Goal: Task Accomplishment & Management: Use online tool/utility

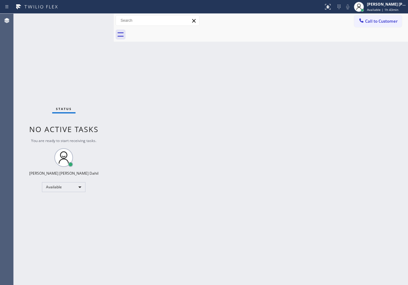
click at [94, 19] on div "Status No active tasks You are ready to start receiving tasks. [PERSON_NAME] [P…" at bounding box center [64, 149] width 100 height 271
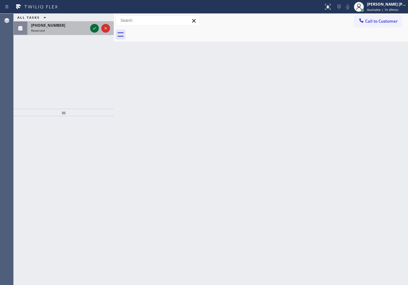
click at [93, 30] on icon at bounding box center [94, 28] width 7 height 7
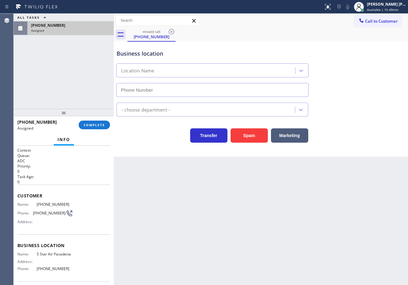
type input "[PHONE_NUMBER]"
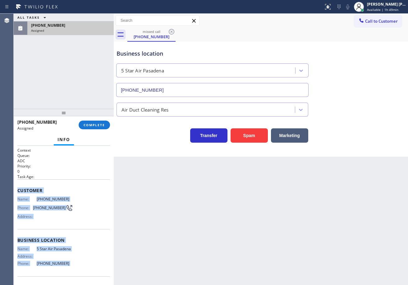
scroll to position [40, 0]
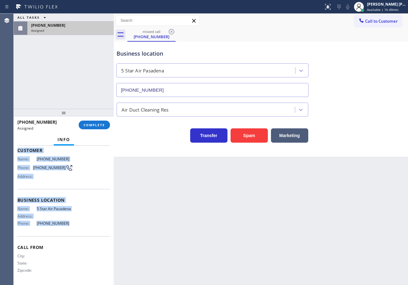
drag, startPoint x: 17, startPoint y: 193, endPoint x: 62, endPoint y: 227, distance: 56.3
click at [62, 227] on div "Context Queue: ADC Priority: 0 Task Age: Customer Name: [PHONE_NUMBER] Phone: […" at bounding box center [64, 215] width 100 height 139
copy div "Customer Name: [PHONE_NUMBER] Phone: [PHONE_NUMBER] Address: Business location …"
click at [94, 129] on button "COMPLETE" at bounding box center [94, 125] width 31 height 9
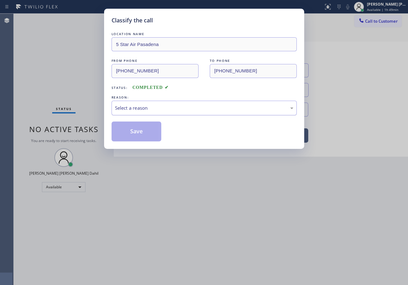
click at [140, 107] on div "Select a reason" at bounding box center [204, 107] width 178 height 7
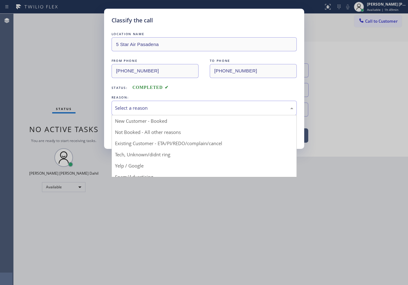
drag, startPoint x: 148, startPoint y: 153, endPoint x: 149, endPoint y: 134, distance: 19.0
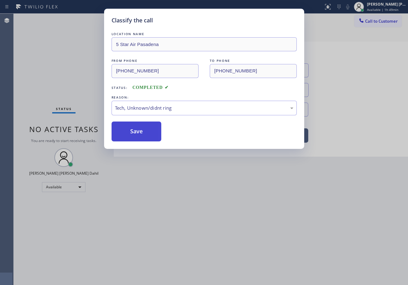
click at [148, 131] on button "Save" at bounding box center [137, 132] width 50 height 20
drag, startPoint x: 148, startPoint y: 131, endPoint x: 155, endPoint y: 127, distance: 7.8
click at [149, 129] on button "Save" at bounding box center [137, 132] width 50 height 20
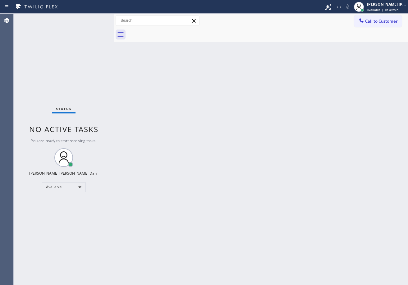
drag, startPoint x: 374, startPoint y: 21, endPoint x: 407, endPoint y: 67, distance: 57.2
click at [374, 21] on span "Call to Customer" at bounding box center [381, 21] width 33 height 6
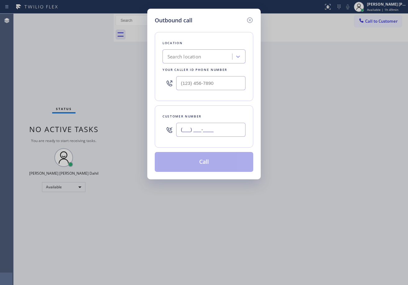
drag, startPoint x: 215, startPoint y: 129, endPoint x: 301, endPoint y: 142, distance: 86.5
click at [215, 130] on input "(___) ___-____" at bounding box center [210, 130] width 69 height 14
paste input "818) 284-0196"
type input "[PHONE_NUMBER]"
click at [207, 86] on input "(___) ___-____" at bounding box center [210, 83] width 69 height 14
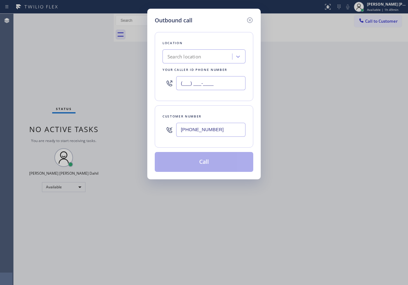
paste input "626) 240-5311"
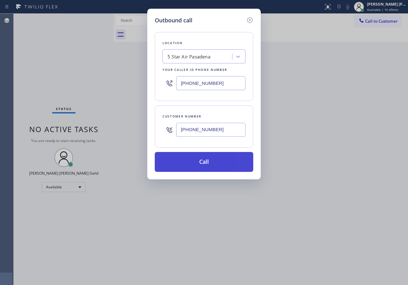
type input "[PHONE_NUMBER]"
click at [202, 163] on button "Call" at bounding box center [204, 162] width 99 height 20
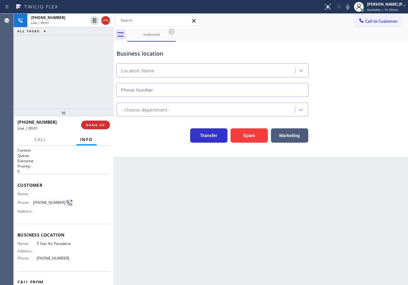
type input "[PHONE_NUMBER]"
click at [97, 126] on span "HANG UP" at bounding box center [95, 125] width 19 height 4
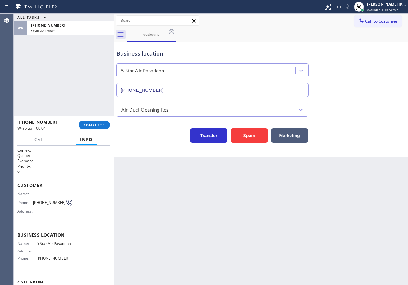
click at [82, 129] on div "[PHONE_NUMBER] Wrap up | 00:04 COMPLETE" at bounding box center [63, 125] width 93 height 16
click at [82, 129] on button "COMPLETE" at bounding box center [94, 125] width 31 height 9
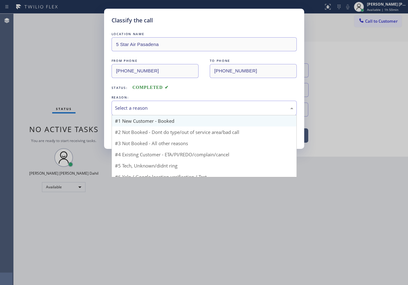
drag, startPoint x: 139, startPoint y: 108, endPoint x: 150, endPoint y: 122, distance: 18.3
click at [140, 108] on div "Select a reason" at bounding box center [204, 107] width 178 height 7
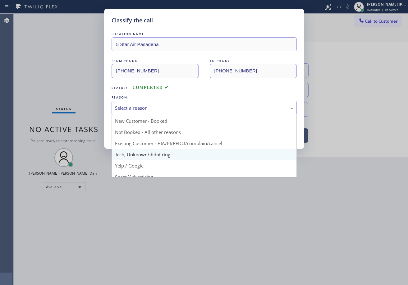
drag, startPoint x: 159, startPoint y: 155, endPoint x: 158, endPoint y: 151, distance: 4.2
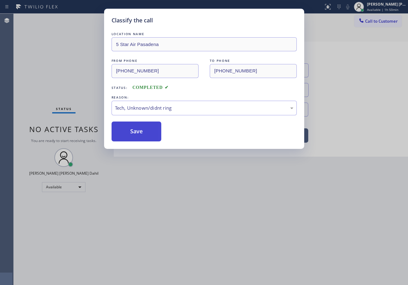
click at [131, 125] on button "Save" at bounding box center [137, 132] width 50 height 20
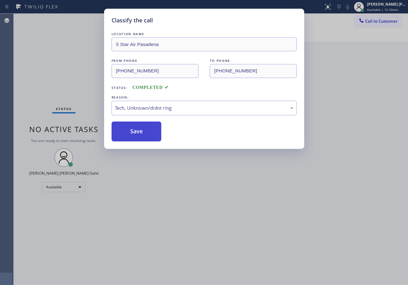
click at [134, 126] on button "Save" at bounding box center [137, 132] width 50 height 20
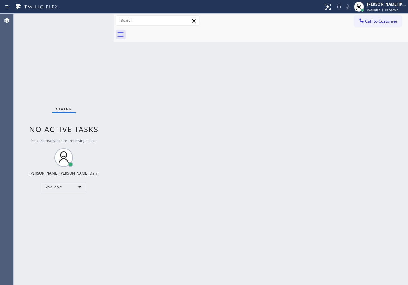
click at [67, 23] on div "Status No active tasks You are ready to start receiving tasks. [PERSON_NAME] [P…" at bounding box center [64, 149] width 100 height 271
drag, startPoint x: 395, startPoint y: 52, endPoint x: 190, endPoint y: 140, distance: 223.1
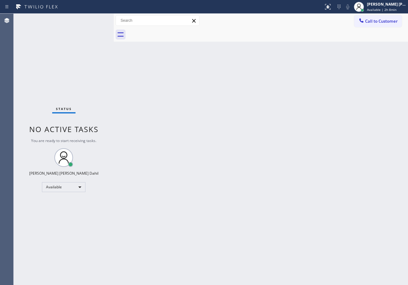
click at [190, 141] on div "Back to Dashboard Change Sender ID Customers Technicians Select a contact Outbo…" at bounding box center [261, 149] width 294 height 271
click at [383, 12] on div "[PERSON_NAME] [PERSON_NAME] Dahil Available | 2h 12min" at bounding box center [380, 7] width 56 height 14
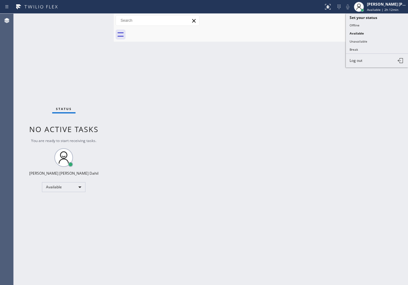
click at [371, 41] on button "Unavailable" at bounding box center [377, 41] width 62 height 8
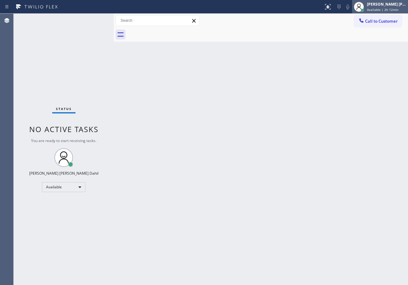
click at [384, 3] on div "[PERSON_NAME] [PERSON_NAME] Dahil" at bounding box center [386, 4] width 39 height 5
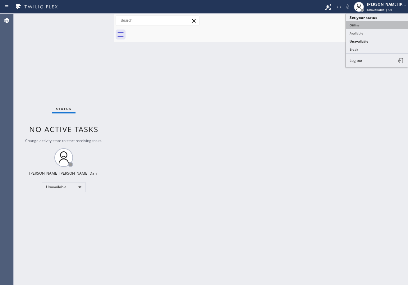
click at [373, 25] on button "Offline" at bounding box center [377, 25] width 62 height 8
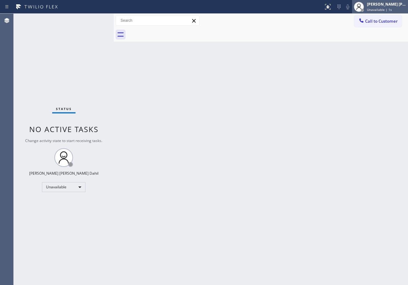
click at [386, 7] on span "Unavailable | 1s" at bounding box center [379, 9] width 25 height 4
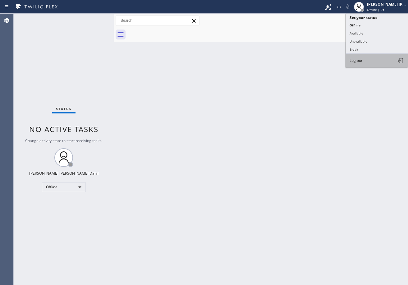
click at [367, 63] on button "Log out" at bounding box center [377, 61] width 62 height 14
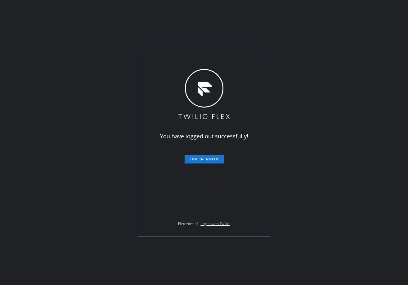
click at [43, 101] on div "You have logged out successfully! Log in again Flex Admin? Log in with Twilio." at bounding box center [204, 142] width 408 height 285
